Goal: Information Seeking & Learning: Find specific fact

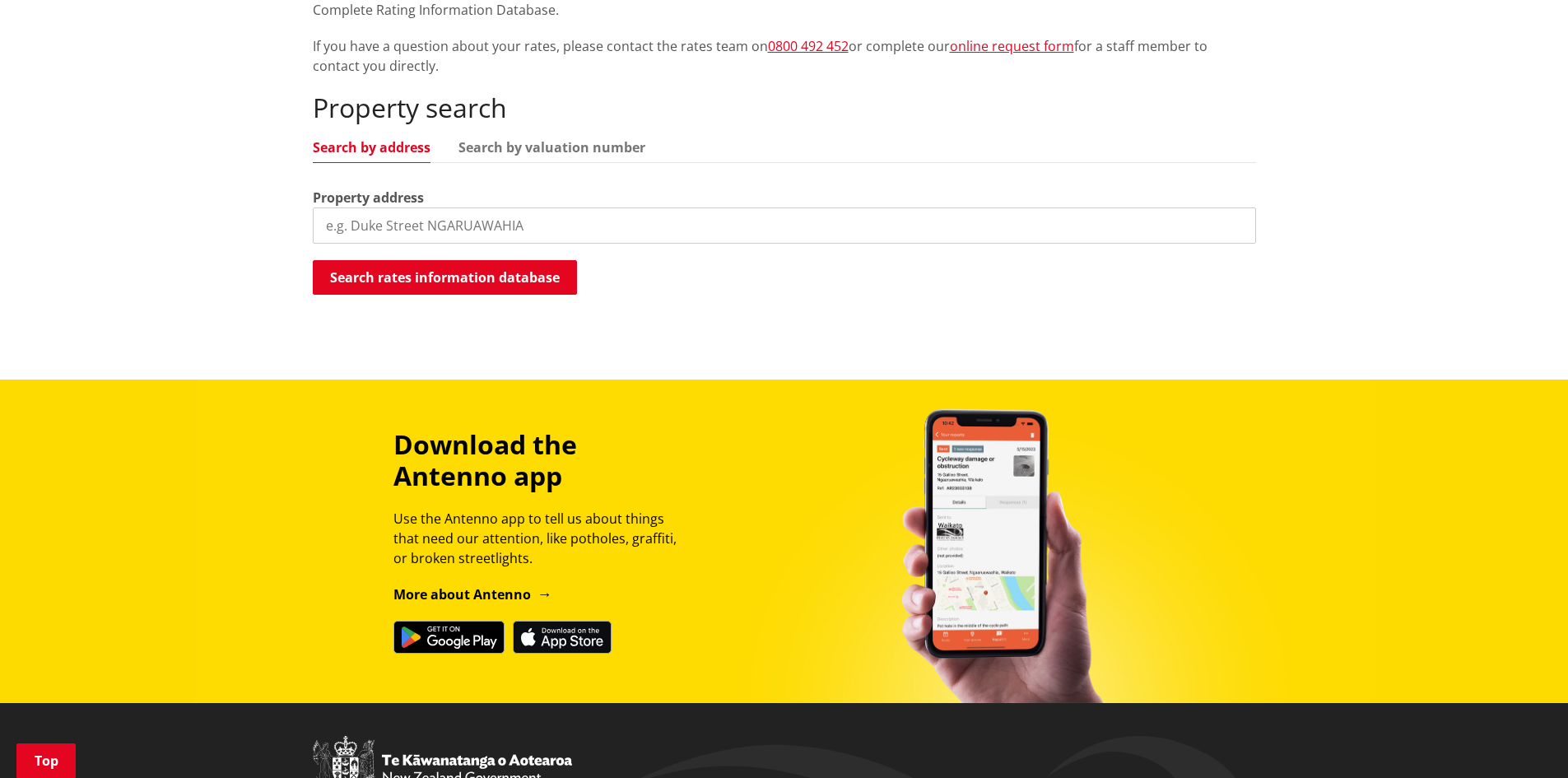
scroll to position [412, 0]
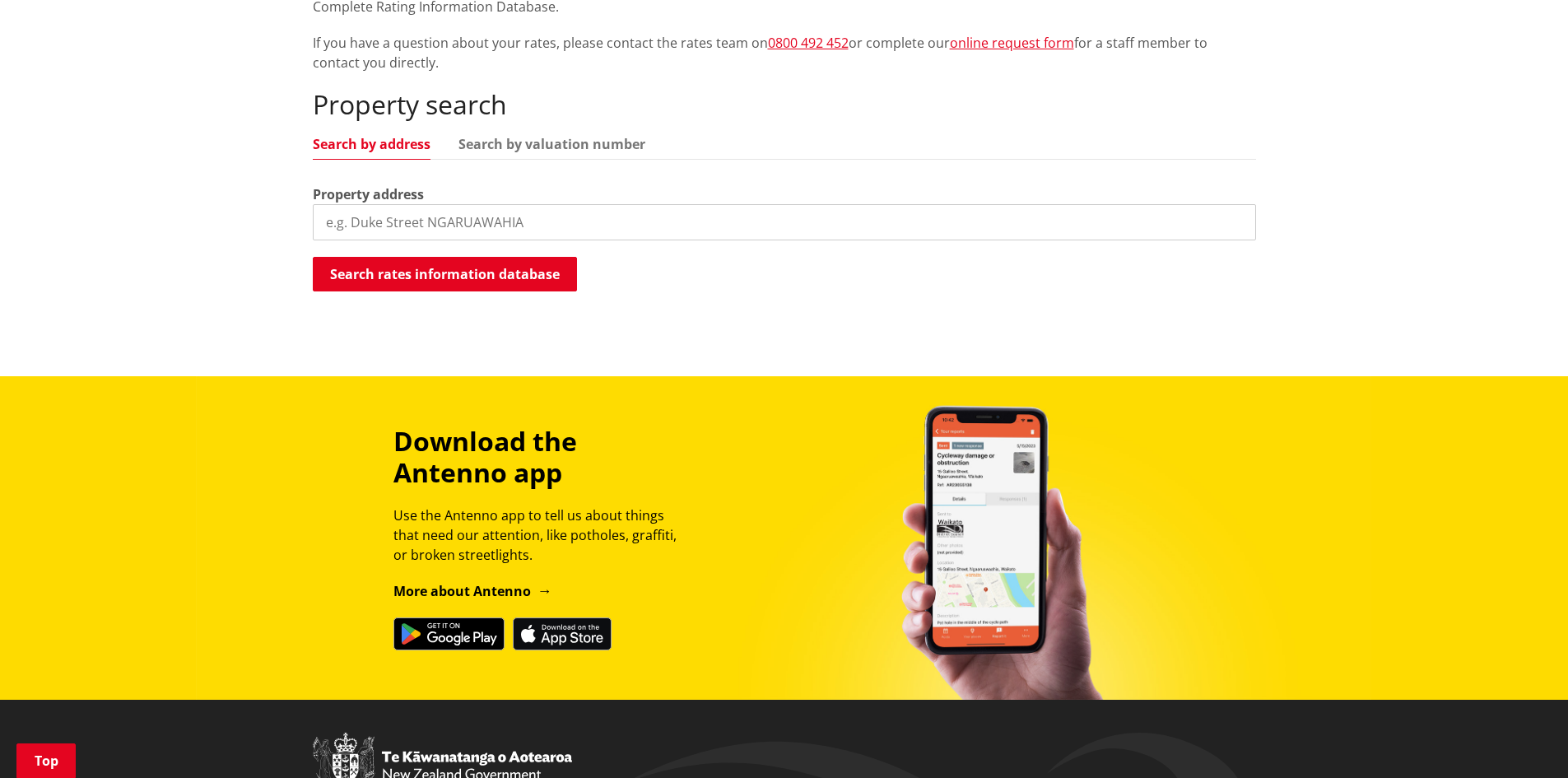
click at [376, 231] on input "search" at bounding box center [784, 223] width 944 height 36
type input "41 James Henry Crescent"
click at [461, 274] on button "Search rates information database" at bounding box center [445, 274] width 264 height 34
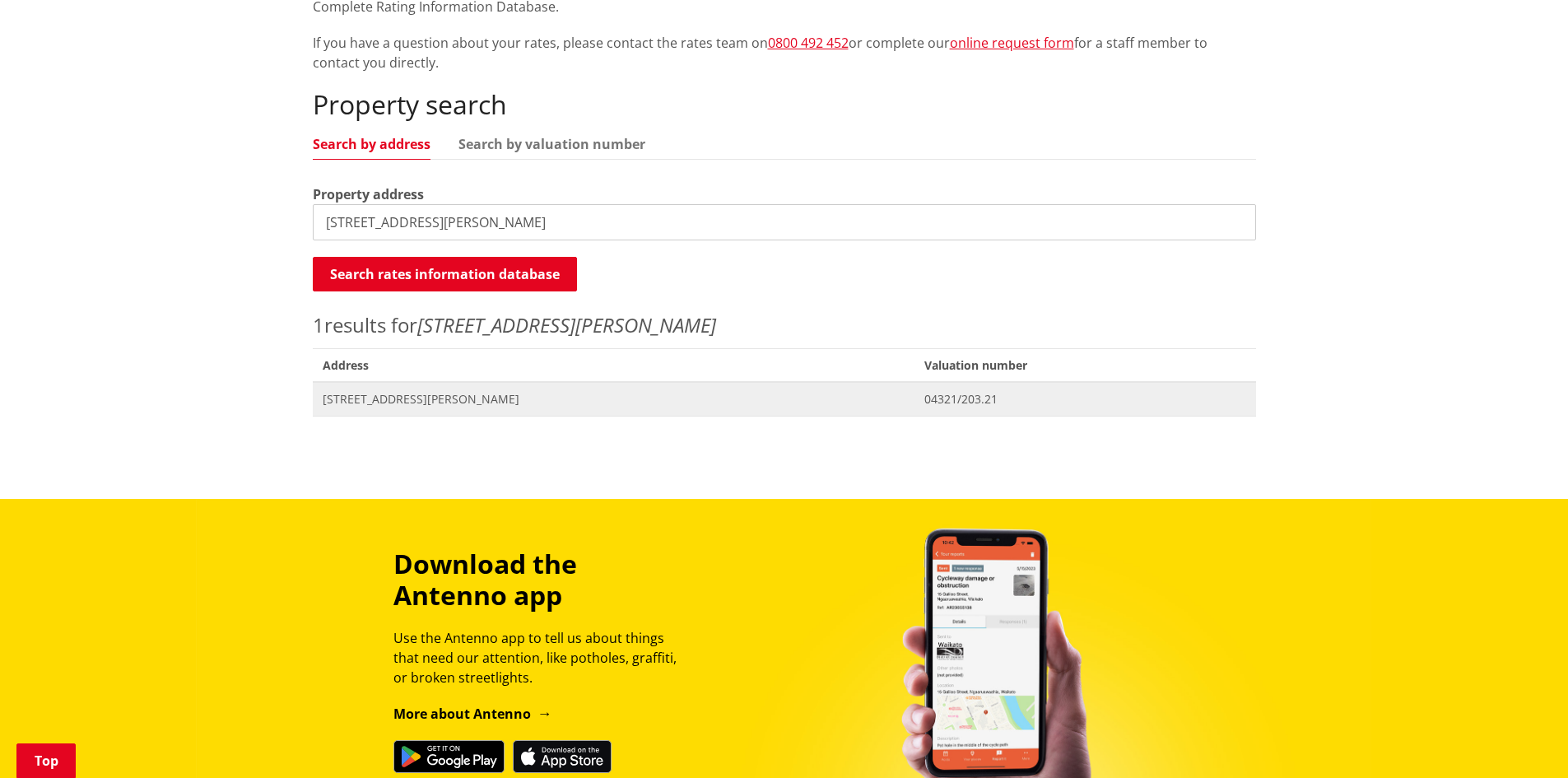
click at [429, 397] on span "41 James Henry Crescent HUNTLY" at bounding box center [614, 399] width 583 height 16
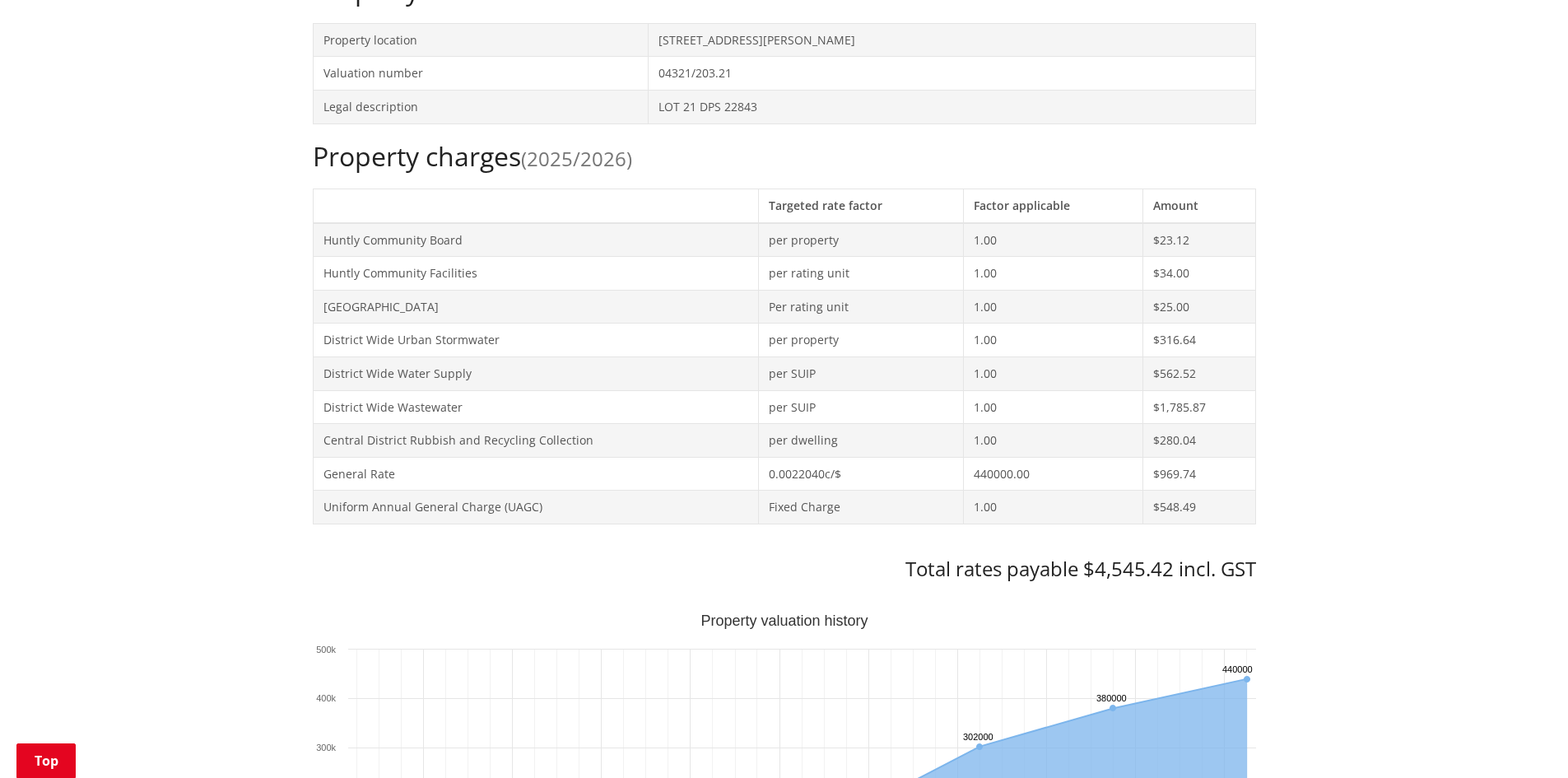
scroll to position [576, 0]
drag, startPoint x: 1169, startPoint y: 575, endPoint x: 1099, endPoint y: 570, distance: 70.2
click at [1099, 570] on h3 "Total rates payable $4,545.42 incl. GST" at bounding box center [784, 573] width 944 height 24
copy h3 "4,545.42"
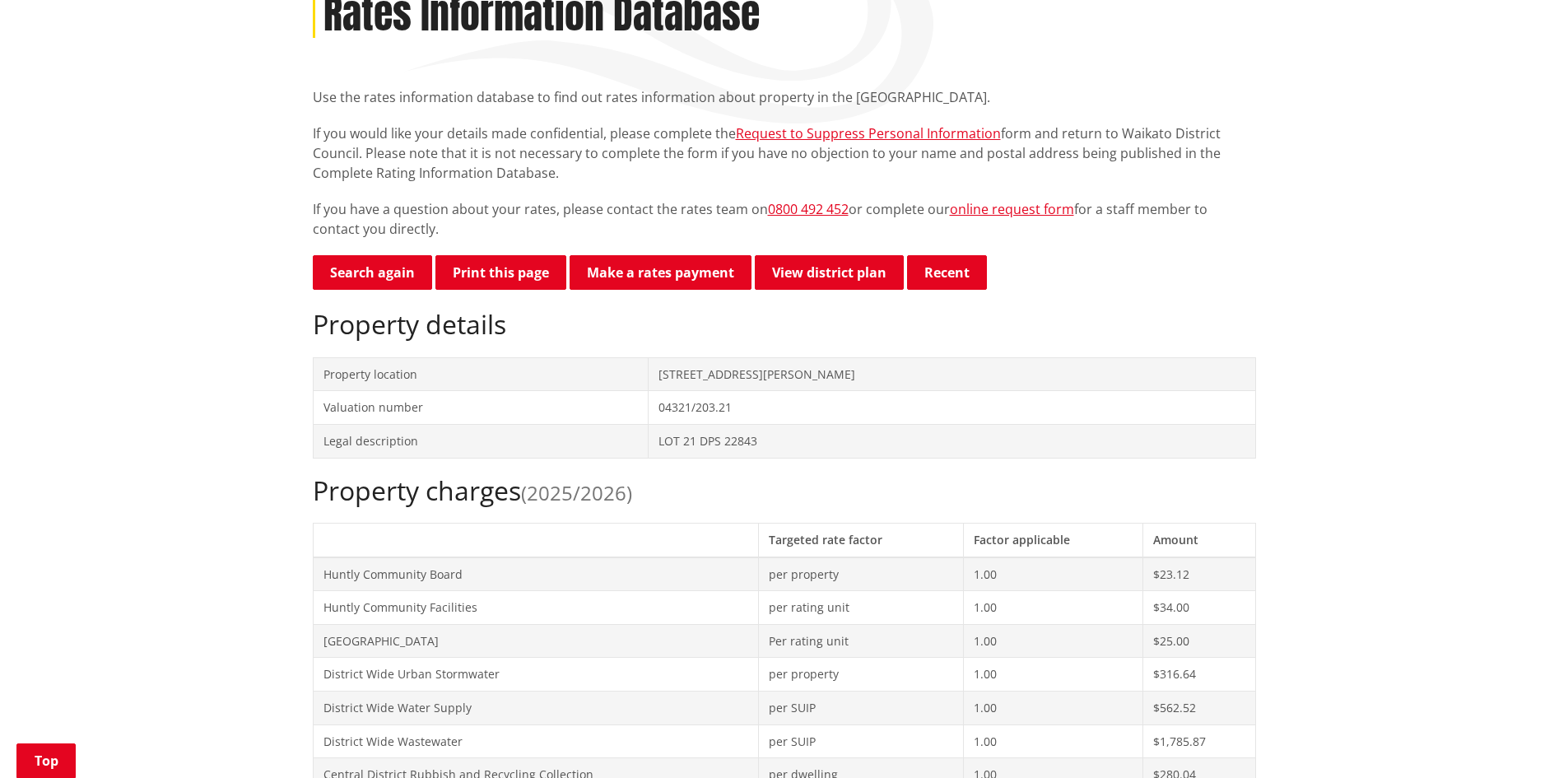
scroll to position [494, 0]
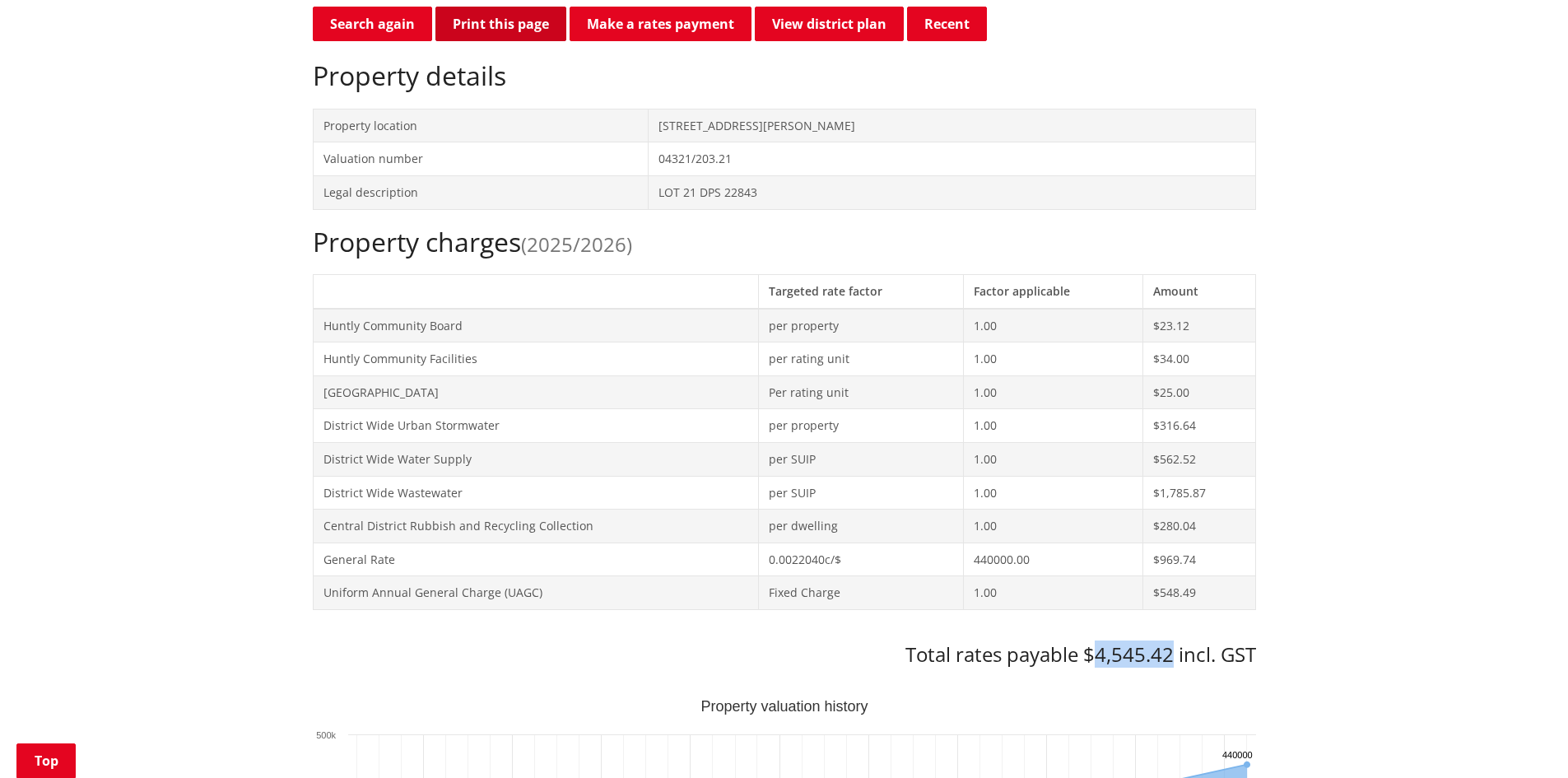
click at [502, 29] on button "Print this page" at bounding box center [500, 24] width 131 height 34
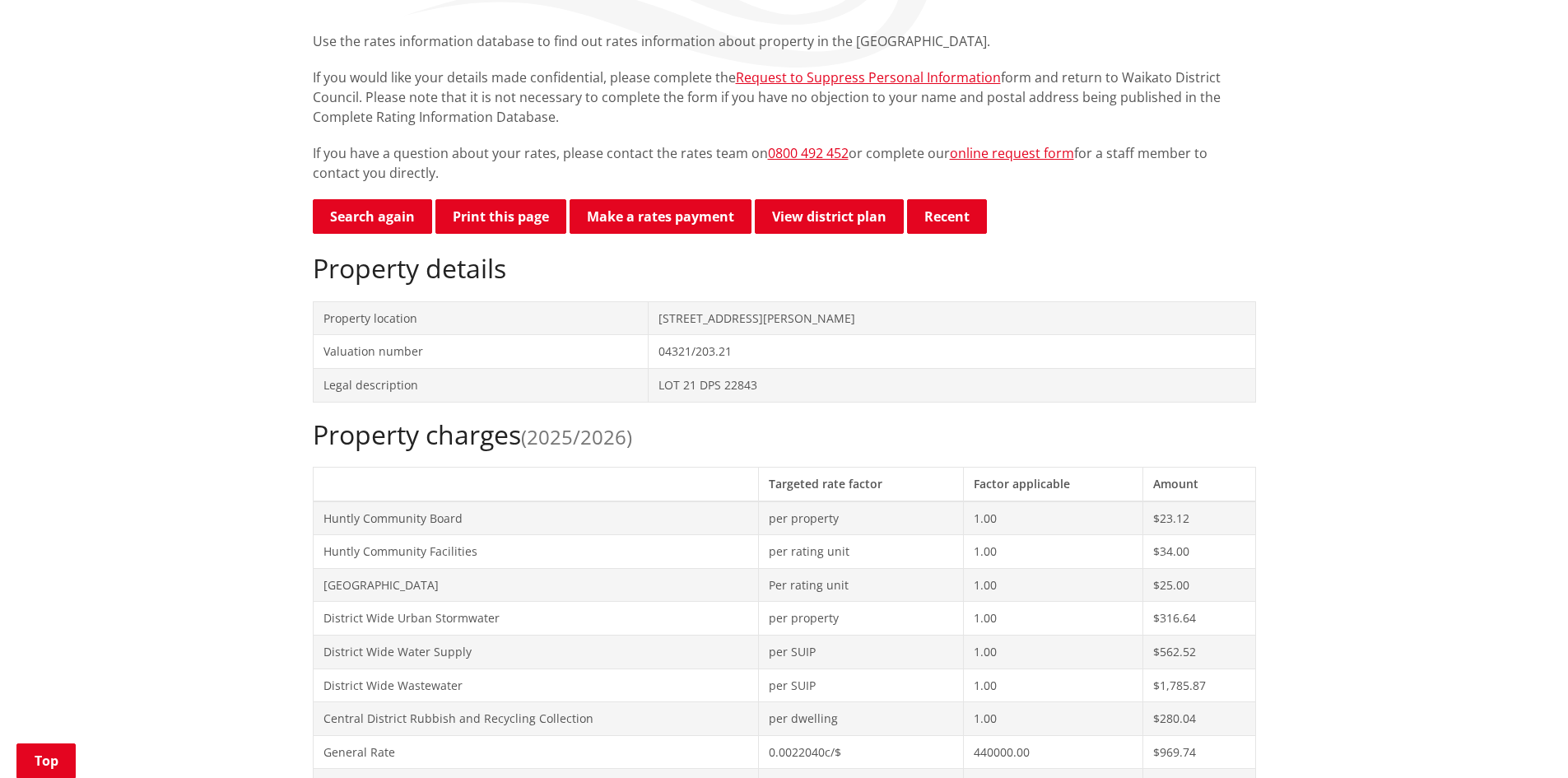
scroll to position [0, 0]
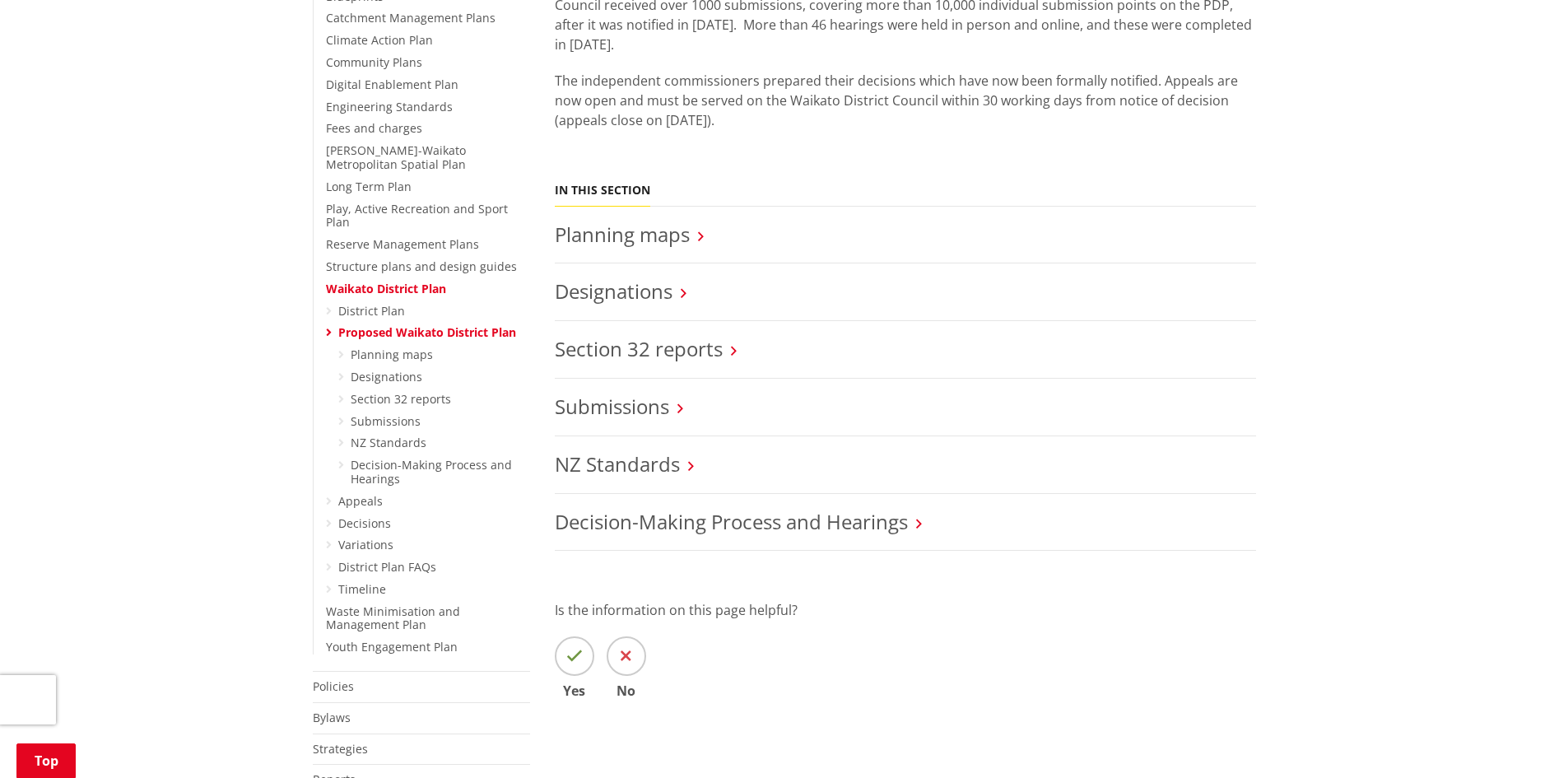
scroll to position [494, 0]
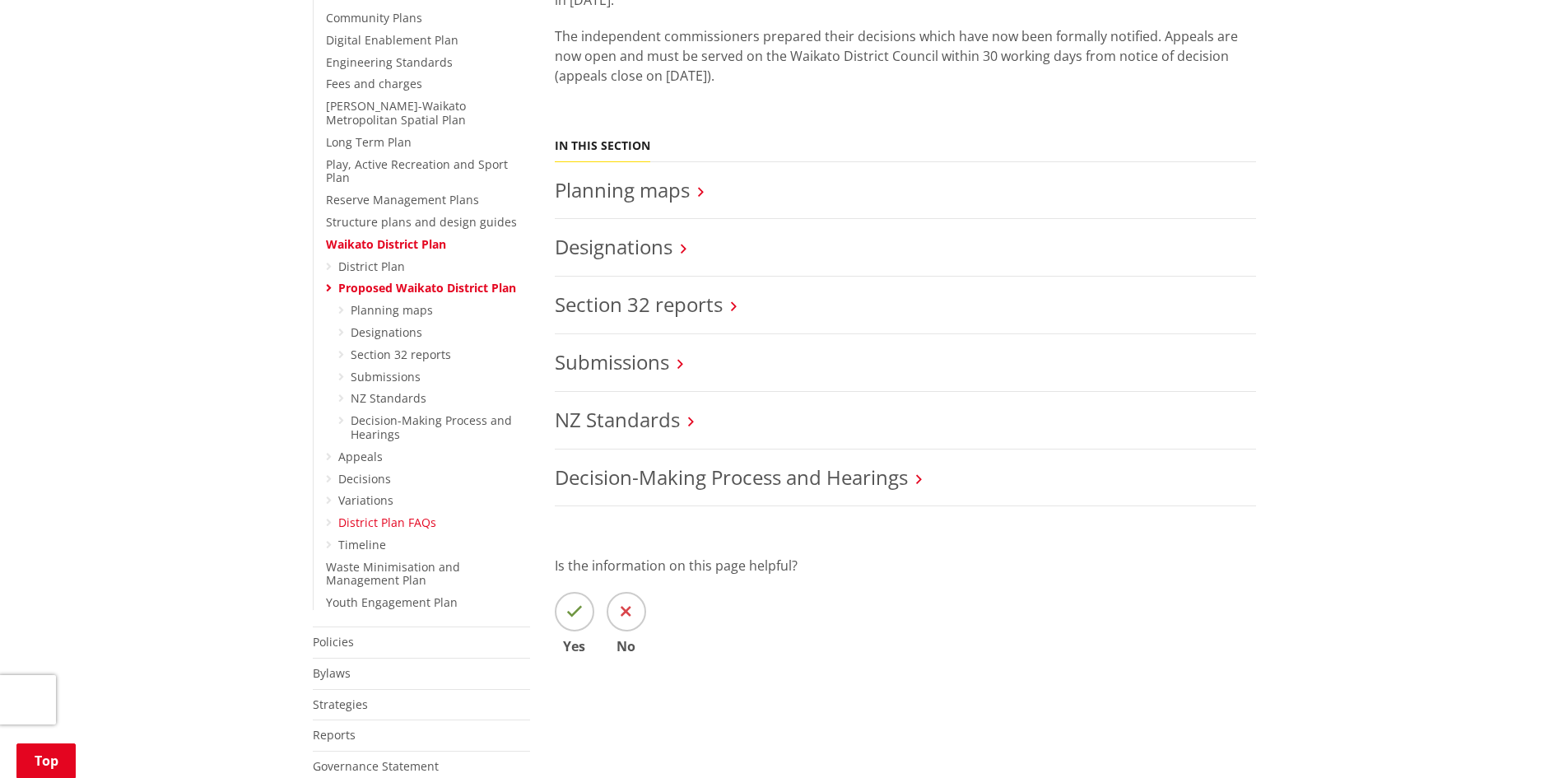
click at [390, 515] on link "District Plan FAQs" at bounding box center [387, 522] width 98 height 15
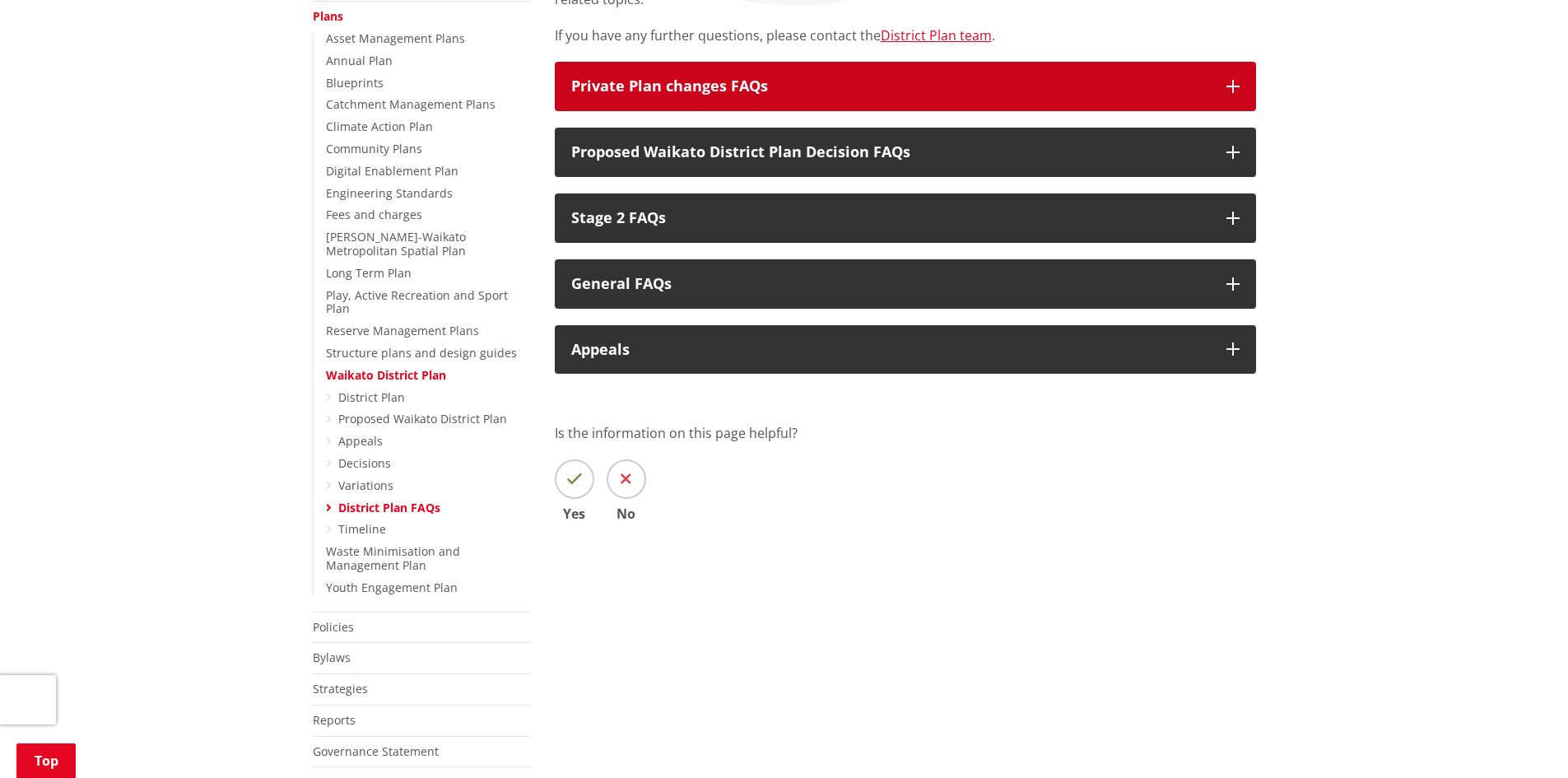
scroll to position [412, 0]
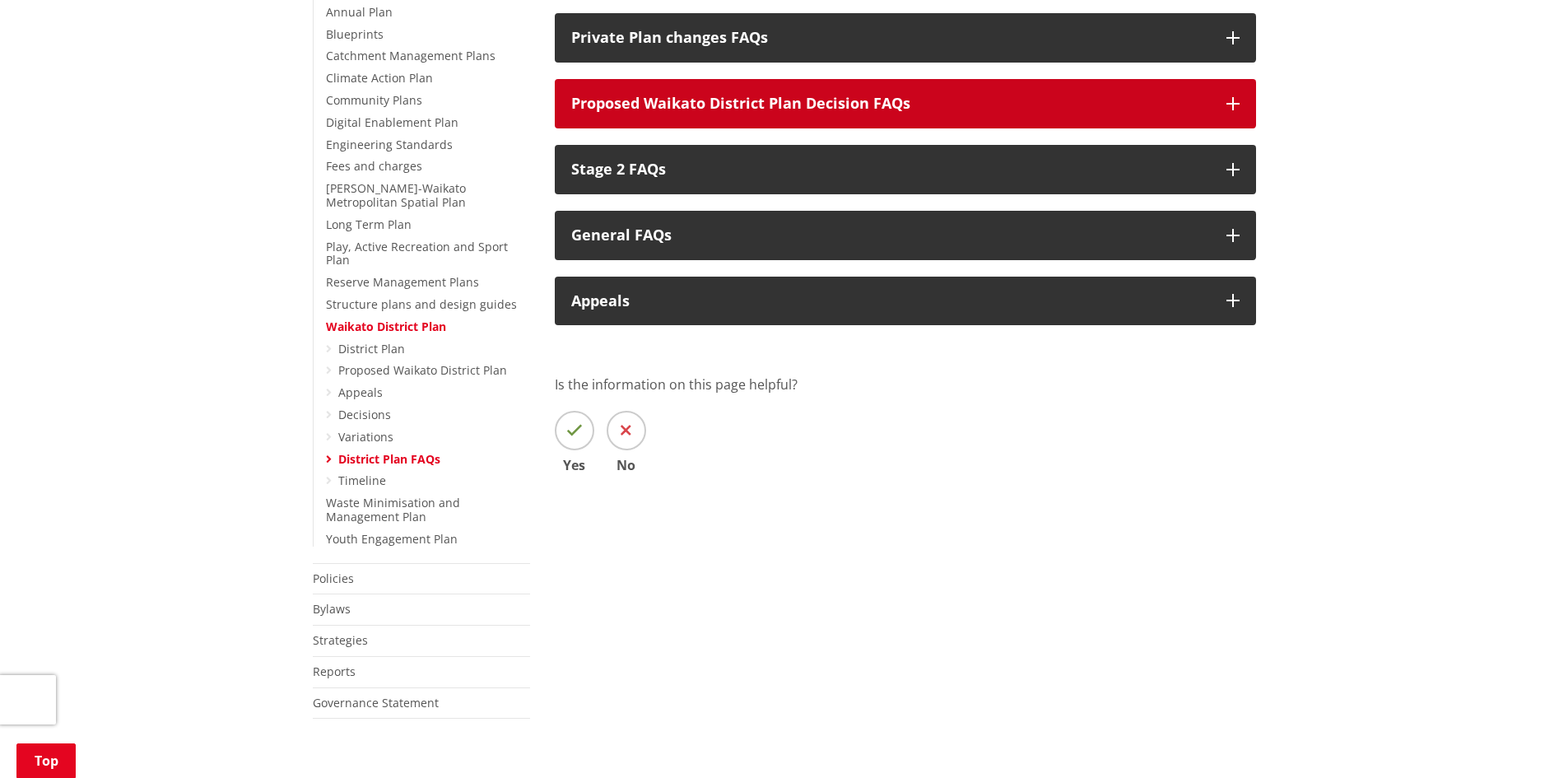
click at [1227, 102] on icon "button" at bounding box center [1233, 103] width 14 height 14
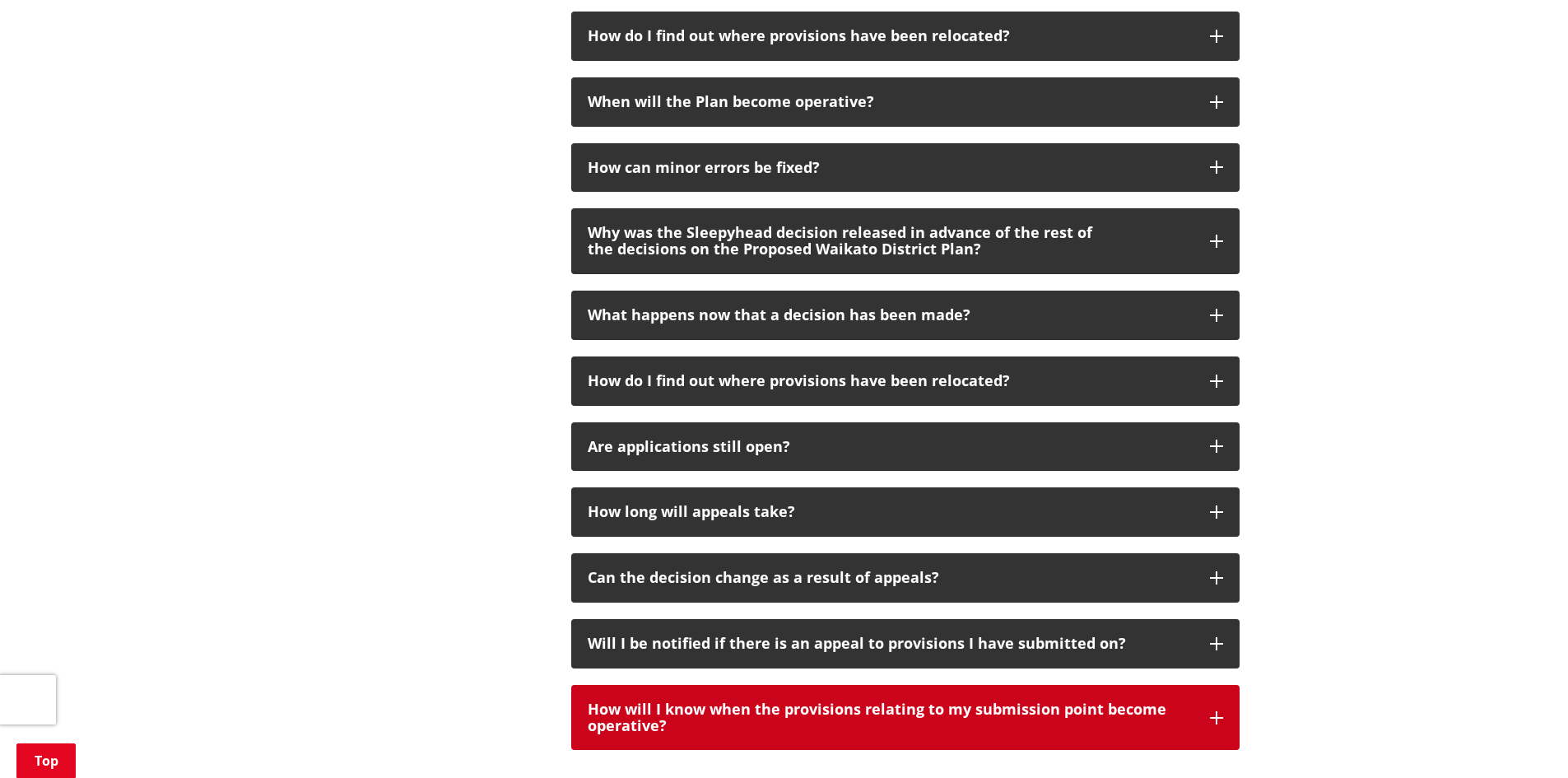
scroll to position [1235, 0]
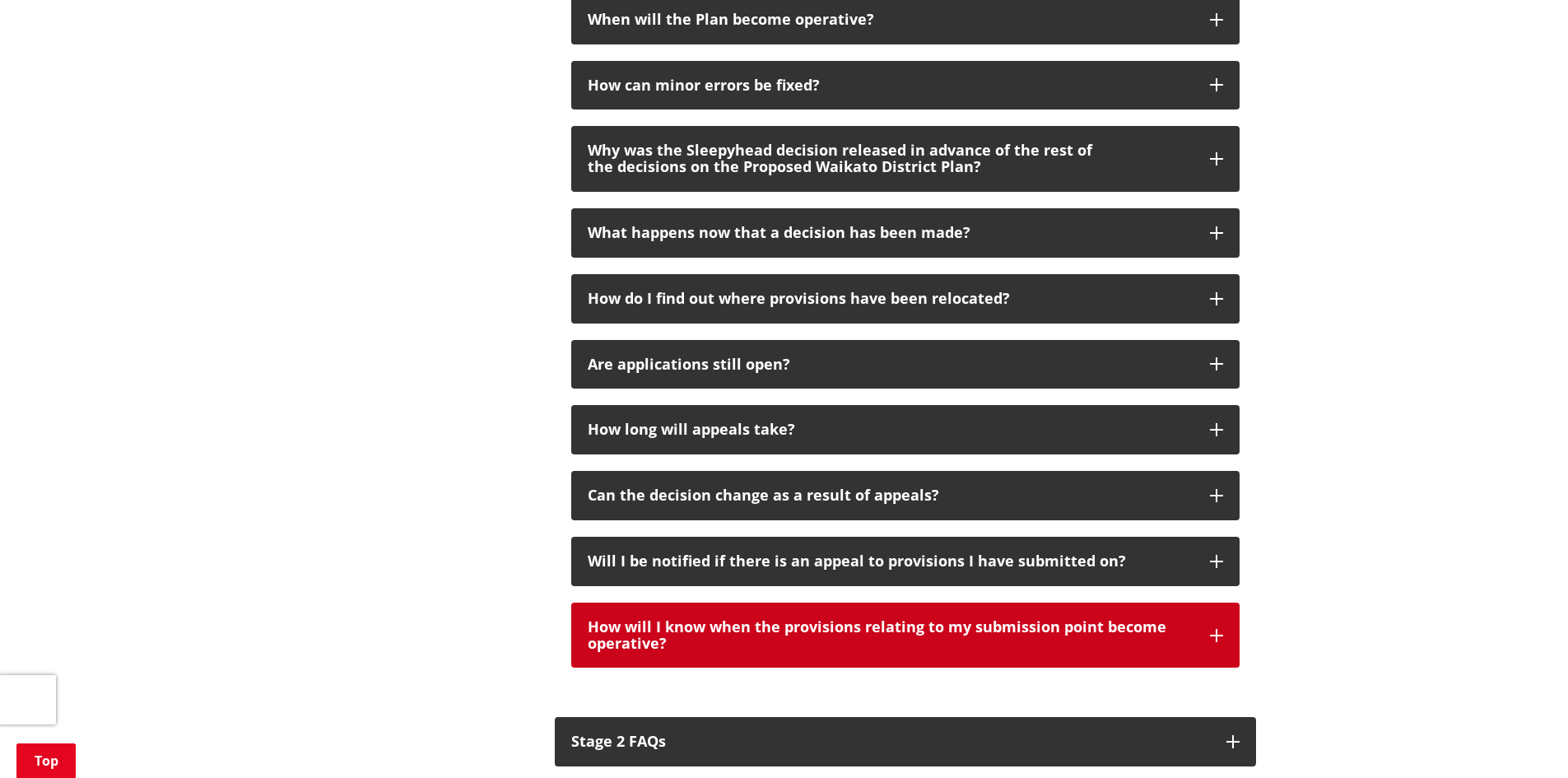
click at [1219, 636] on icon "button" at bounding box center [1217, 635] width 14 height 14
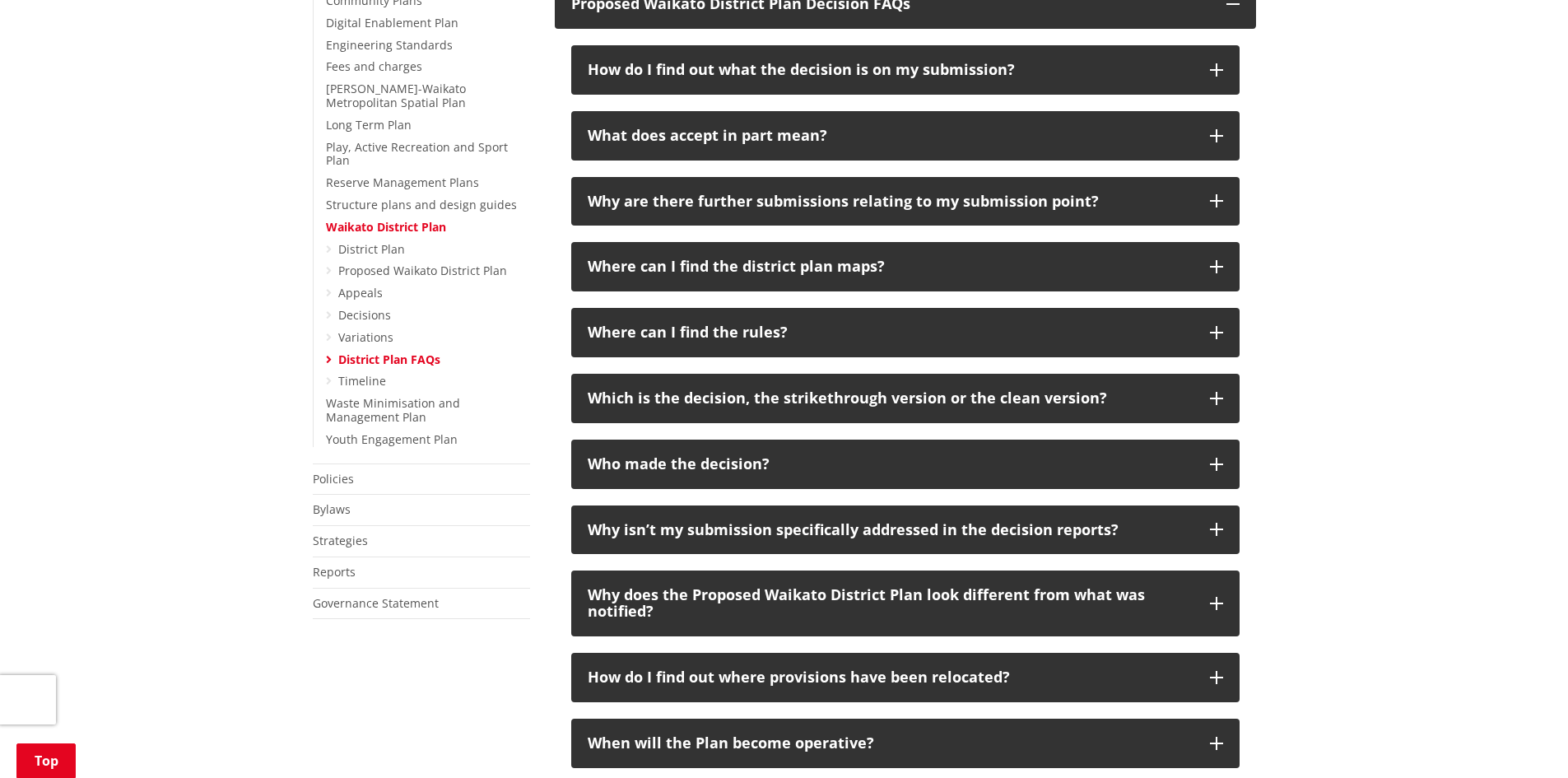
scroll to position [412, 0]
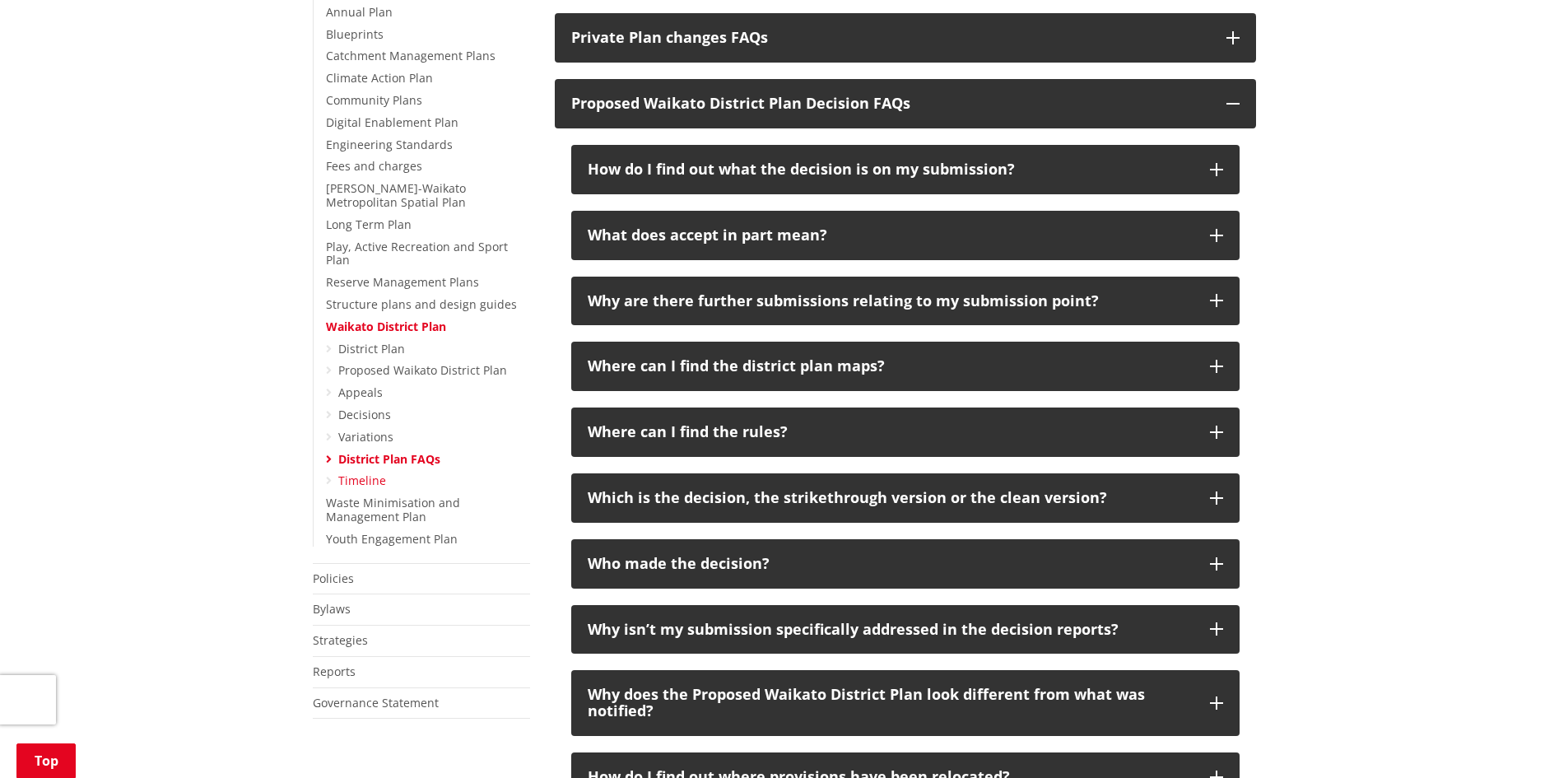
click at [357, 472] on link "Timeline" at bounding box center [362, 479] width 48 height 15
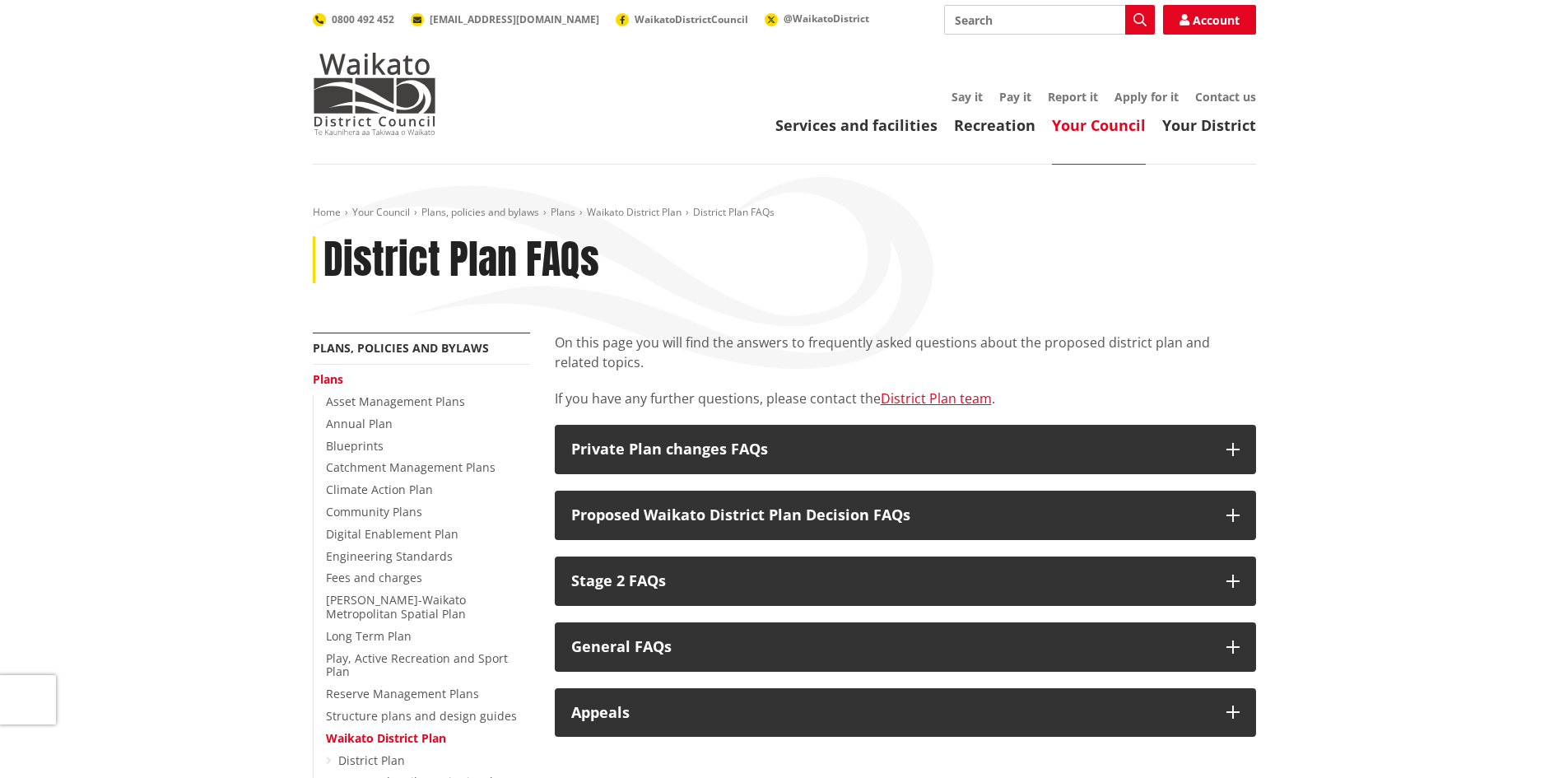
scroll to position [412, 0]
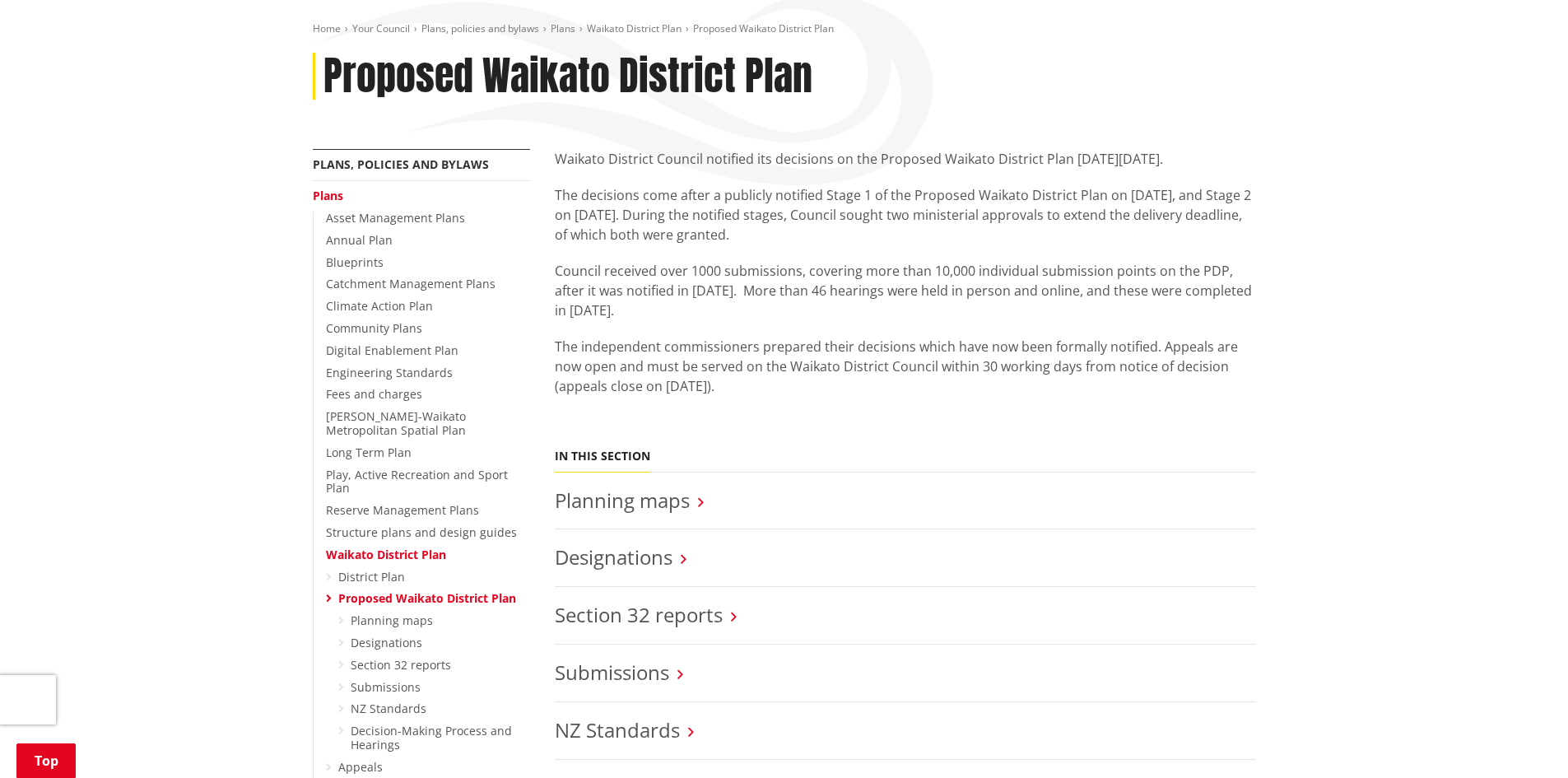
scroll to position [165, 0]
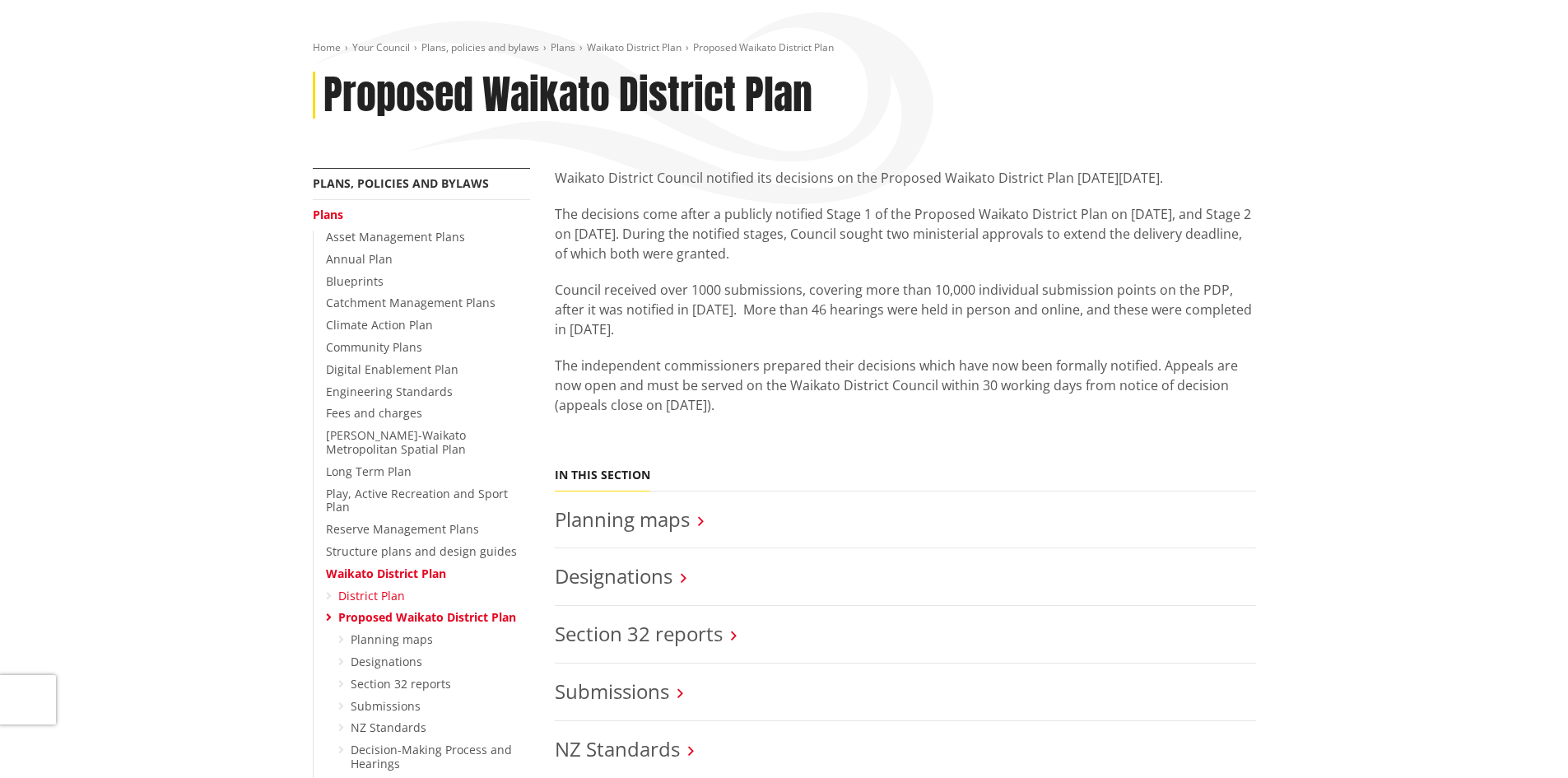
click at [345, 588] on link "District Plan" at bounding box center [372, 595] width 67 height 15
